Goal: Task Accomplishment & Management: Use online tool/utility

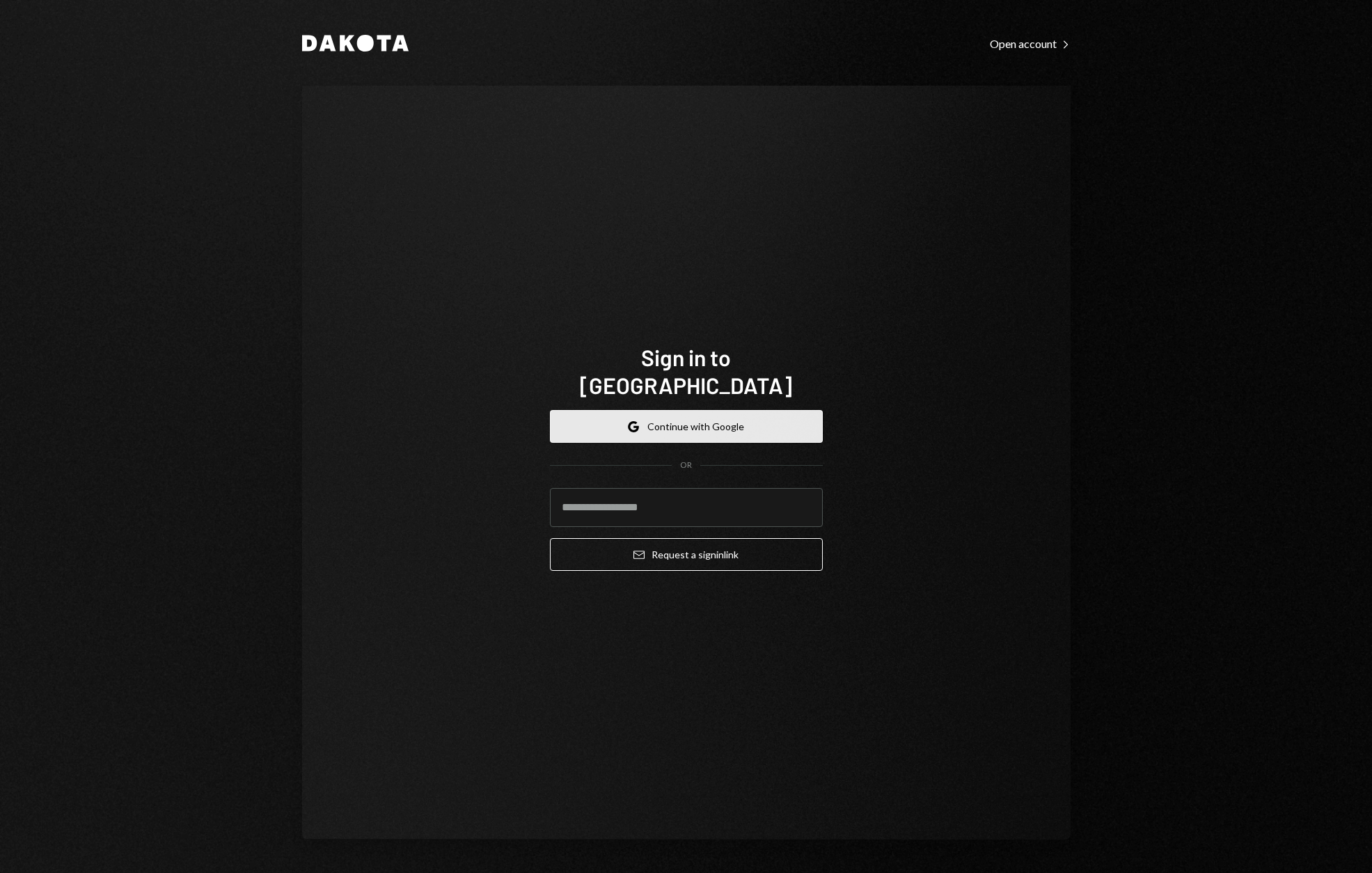
click at [701, 420] on button "Google Continue with Google" at bounding box center [686, 427] width 273 height 33
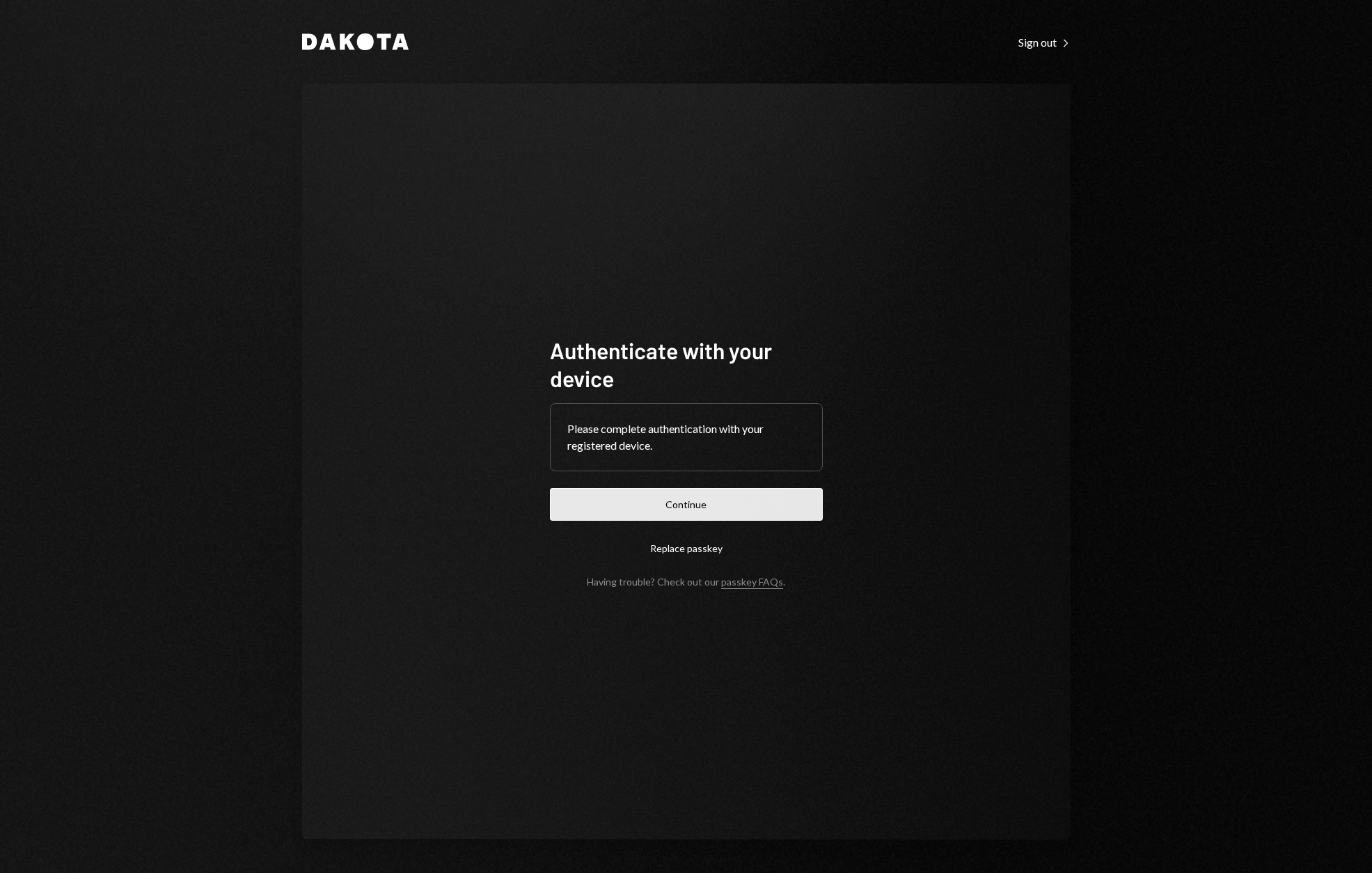
click at [728, 507] on button "Continue" at bounding box center [686, 504] width 273 height 33
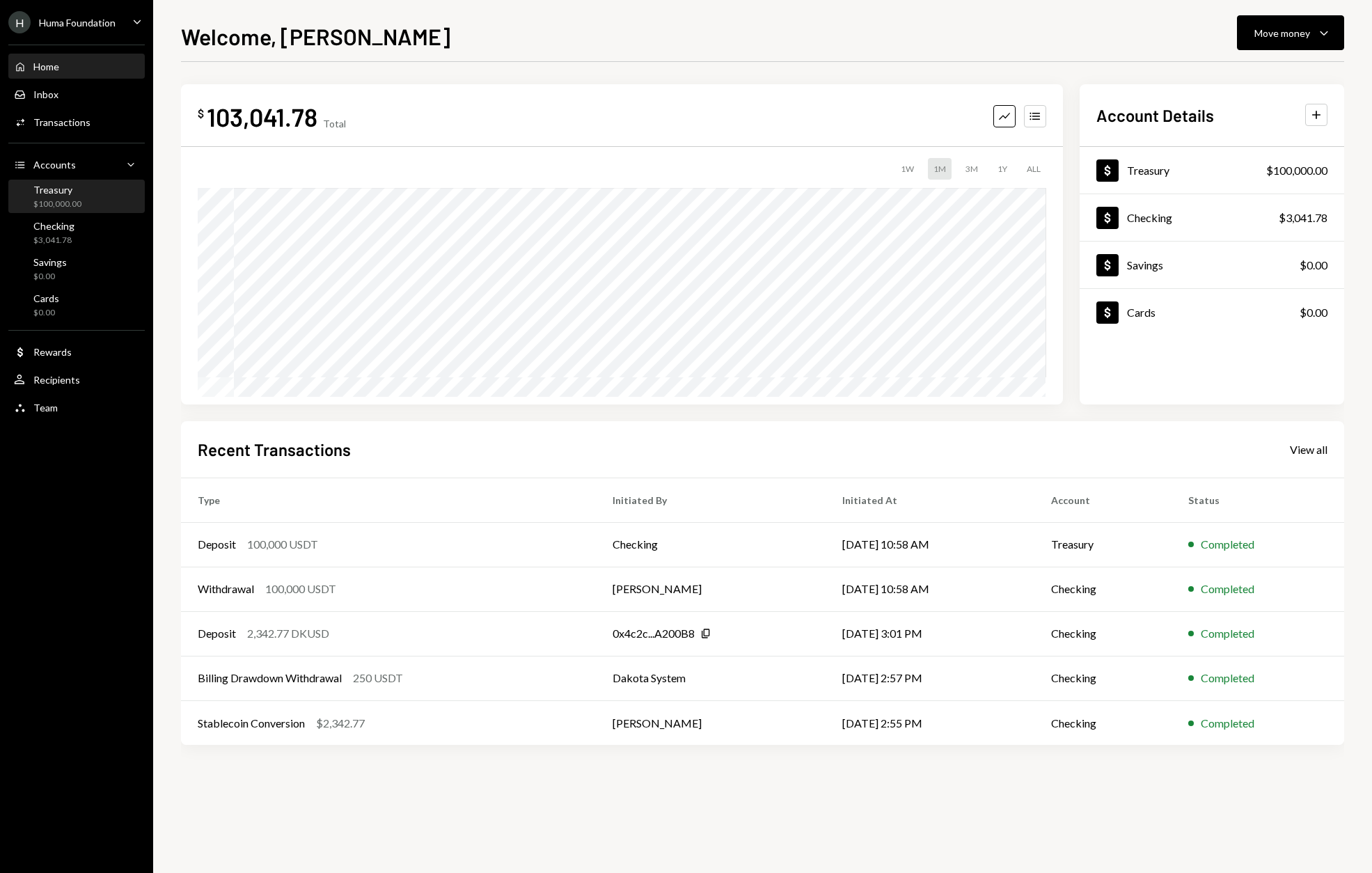
click at [86, 206] on div "Treasury $100,000.00" at bounding box center [76, 197] width 125 height 26
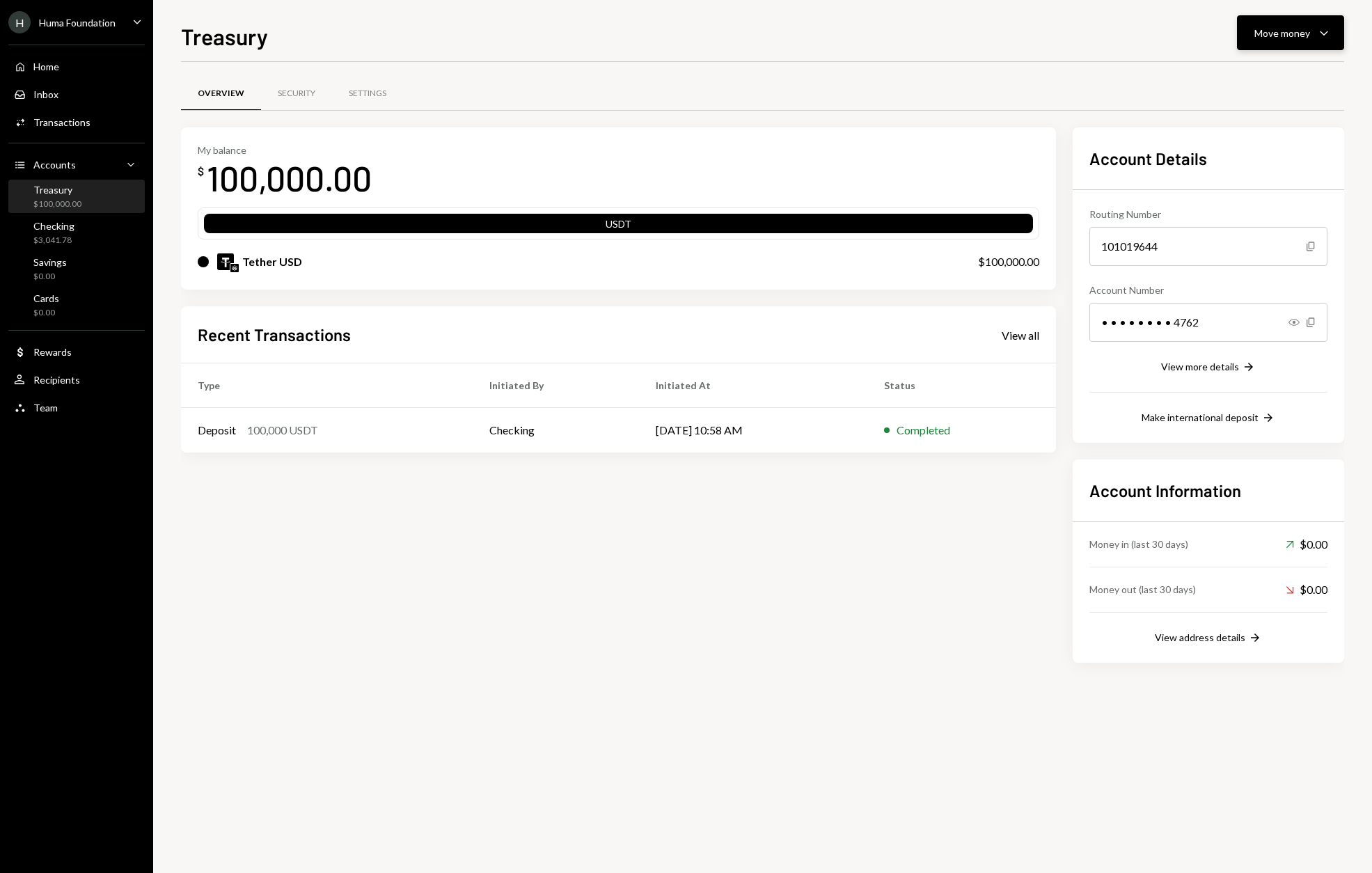
click at [1270, 46] on button "Move money Caret Down" at bounding box center [1291, 33] width 108 height 35
click at [1270, 177] on div "Swap stablecoins" at bounding box center [1279, 181] width 102 height 15
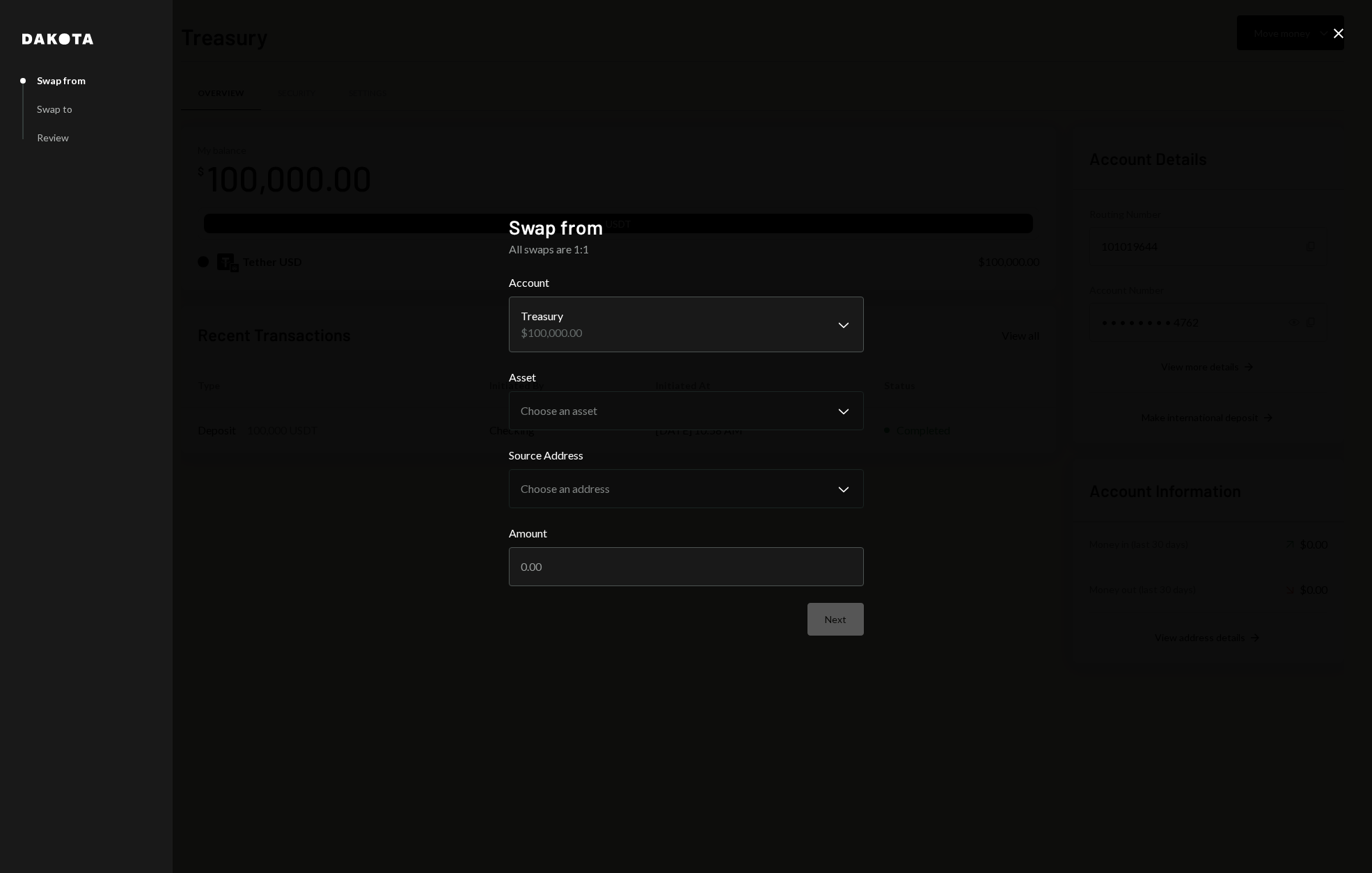
click at [56, 113] on div "Swap to" at bounding box center [55, 109] width 36 height 12
click at [1344, 37] on icon "Close" at bounding box center [1338, 33] width 16 height 16
